Goal: Task Accomplishment & Management: Manage account settings

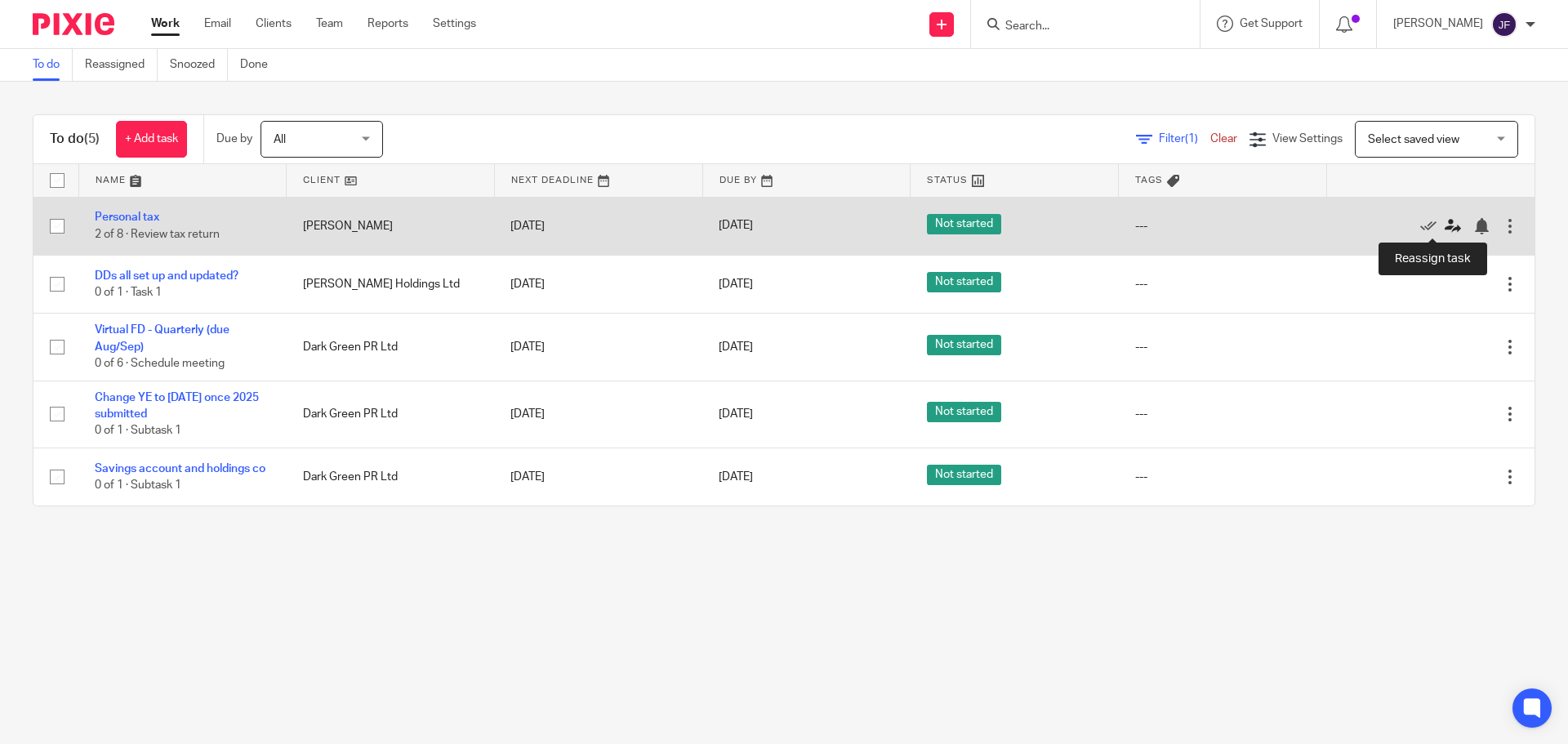
click at [1445, 226] on icon at bounding box center [1452, 226] width 17 height 17
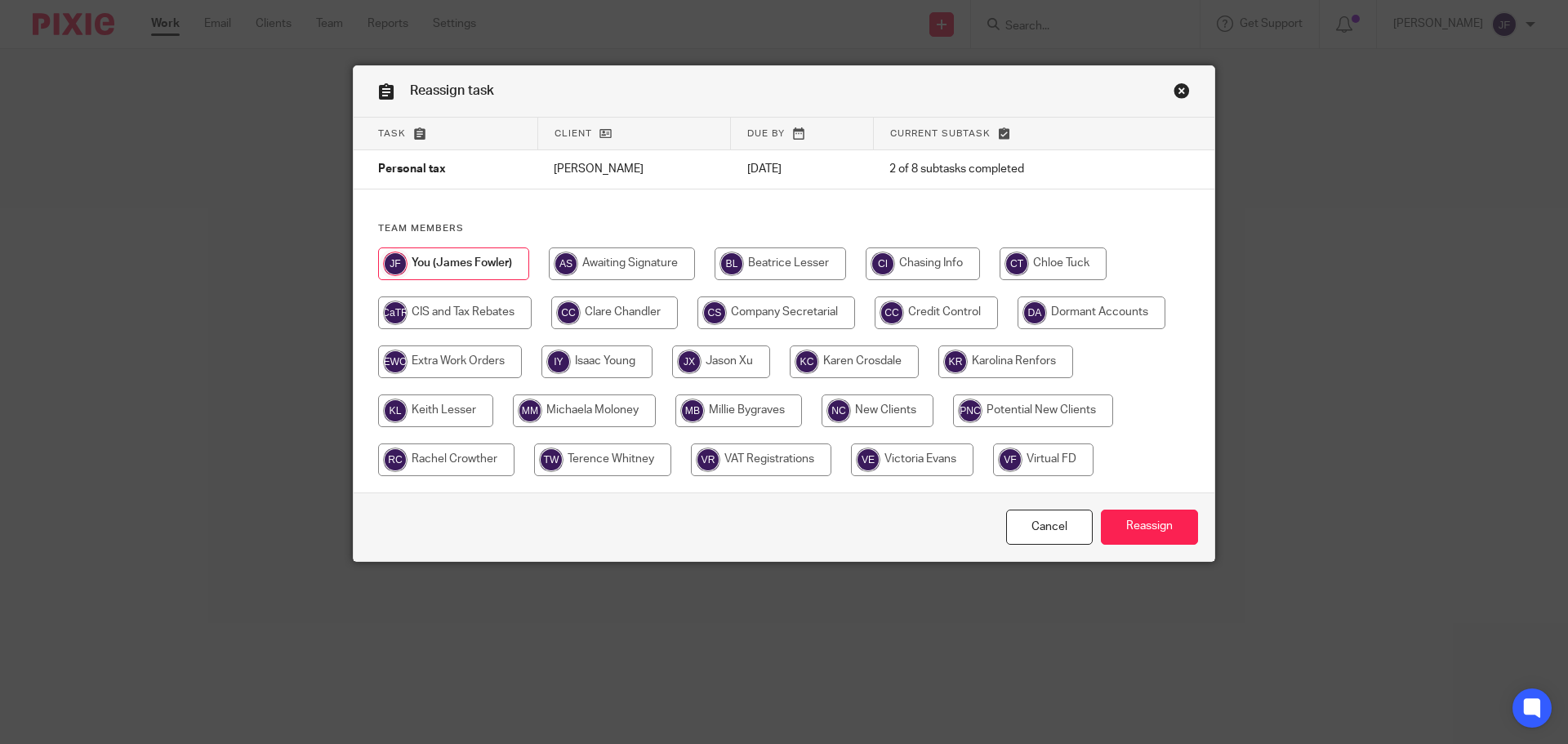
click at [1068, 261] on input "radio" at bounding box center [1053, 264] width 107 height 33
radio input "true"
click at [1145, 545] on div "Cancel Reassign" at bounding box center [784, 526] width 861 height 69
click at [1140, 525] on input "Reassign" at bounding box center [1149, 527] width 97 height 35
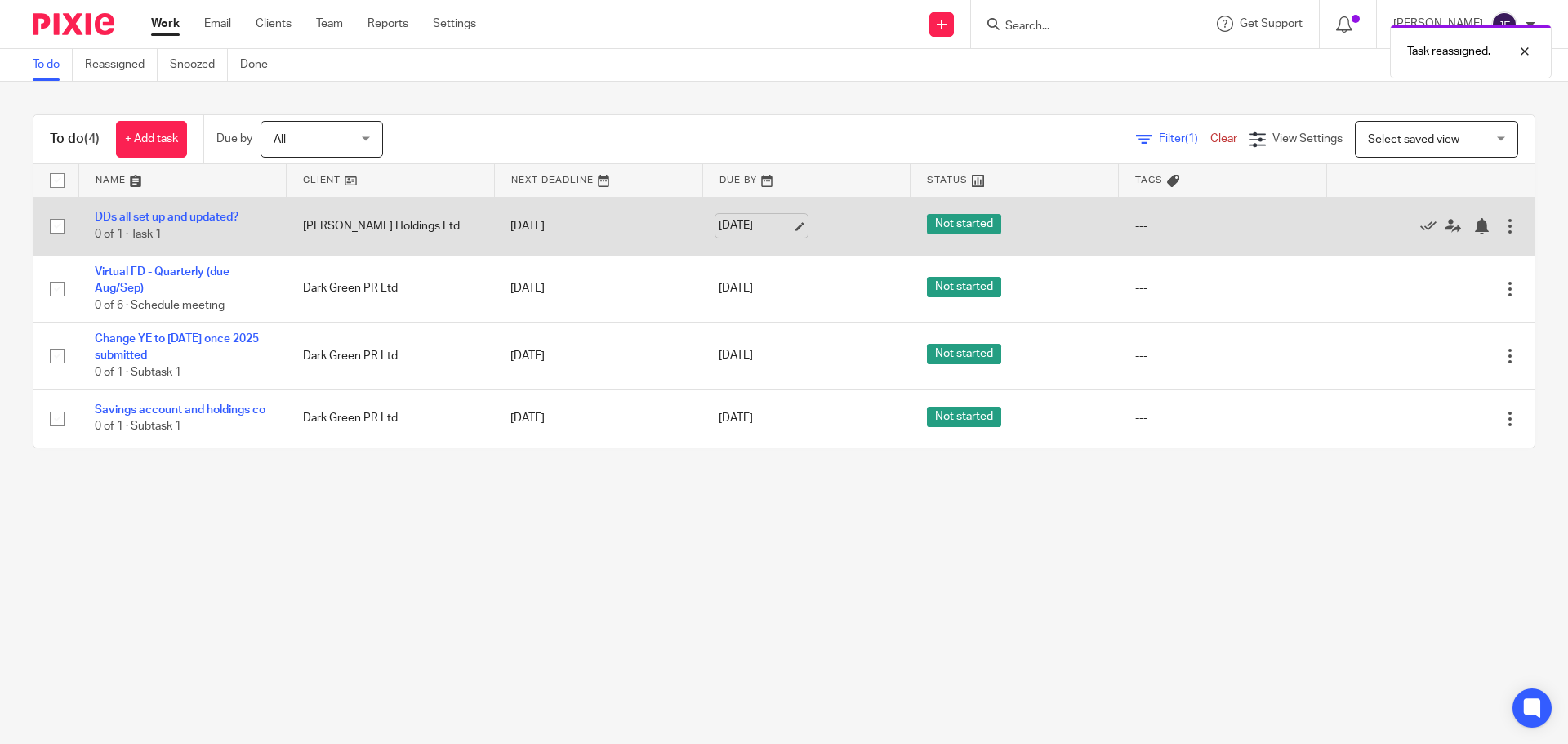
click at [750, 221] on link "[DATE]" at bounding box center [755, 225] width 73 height 17
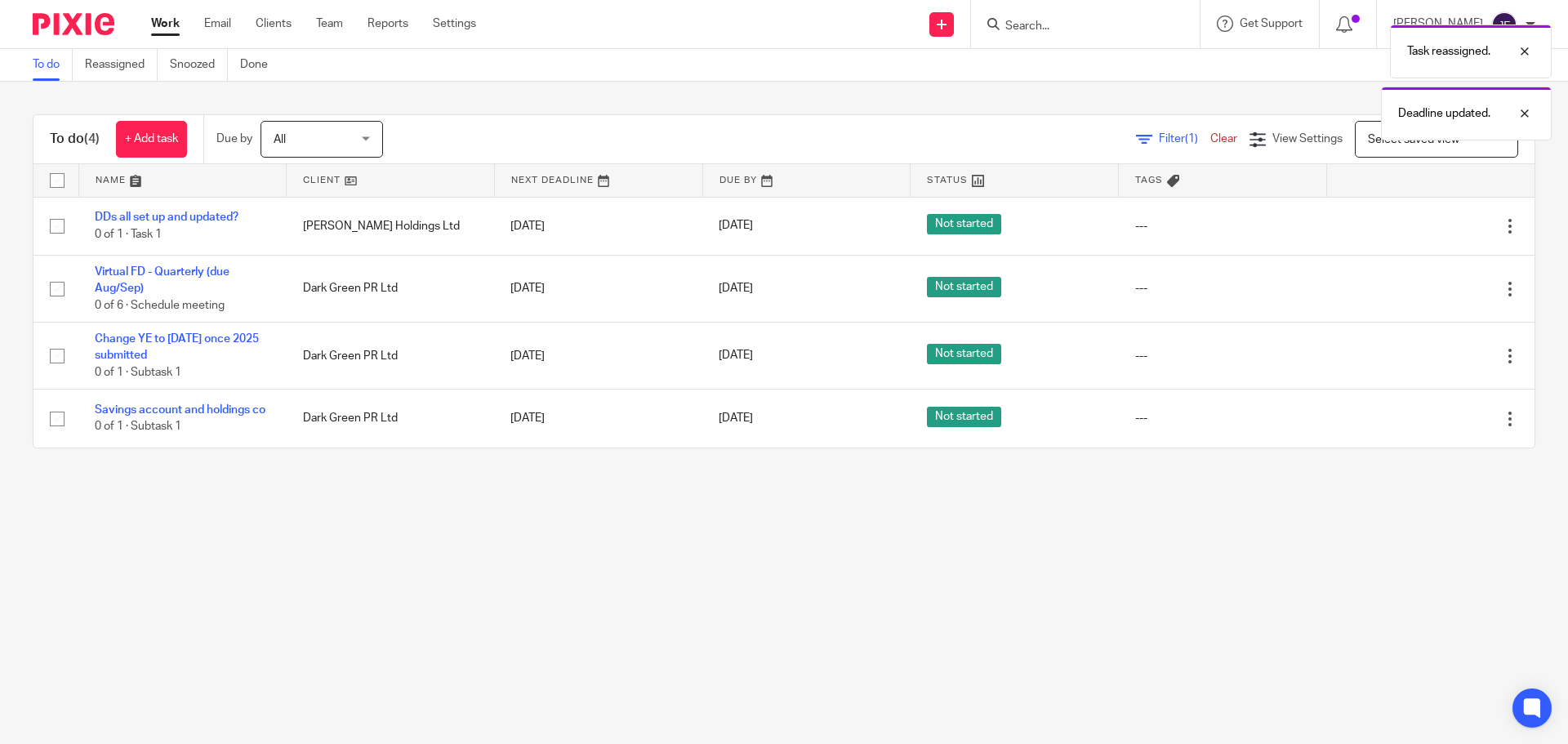
click at [524, 516] on main "To do Reassigned Snoozed Done To do (4) + Add task Due by All All [DATE] [DATE]…" at bounding box center [784, 372] width 1568 height 744
click at [79, 18] on img at bounding box center [73, 24] width 82 height 22
